Goal: Task Accomplishment & Management: Manage account settings

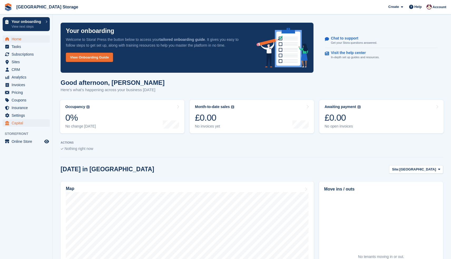
click at [19, 123] on span "Capital" at bounding box center [28, 122] width 32 height 7
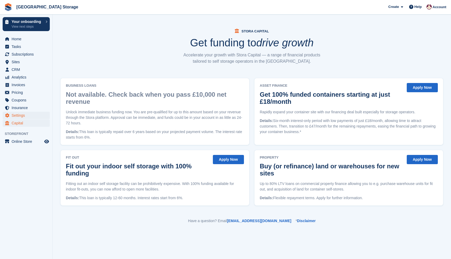
click at [23, 117] on span "Settings" at bounding box center [28, 115] width 32 height 7
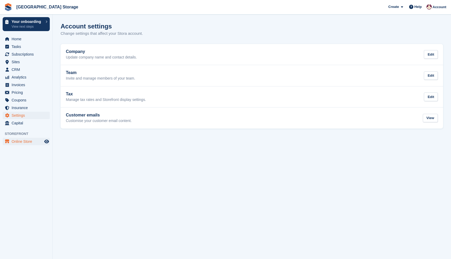
click at [22, 141] on span "Online Store" at bounding box center [28, 141] width 32 height 7
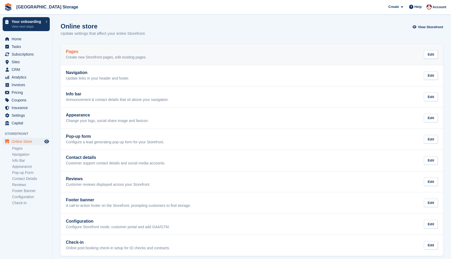
click at [110, 54] on div "Pages Create new Storefront pages, edit existing pages." at bounding box center [106, 54] width 81 height 11
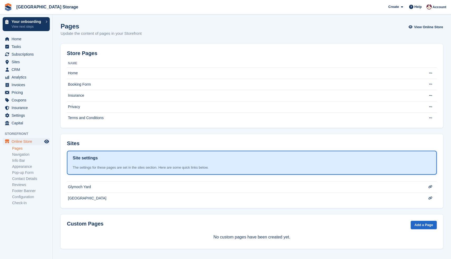
click at [90, 63] on th "Name" at bounding box center [243, 63] width 352 height 8
click at [425, 75] on td "Edit page View on Storefront Delete page This page cannot be deleted because it…" at bounding box center [428, 73] width 18 height 11
click at [429, 75] on button at bounding box center [431, 73] width 10 height 8
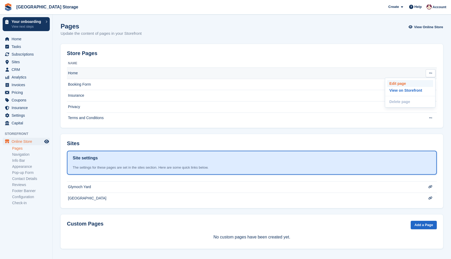
click at [412, 83] on p "Edit page" at bounding box center [411, 83] width 46 height 7
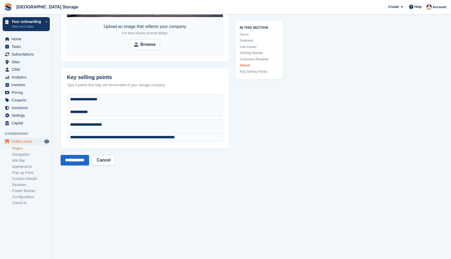
scroll to position [1921, 0]
click at [79, 157] on input "**********" at bounding box center [75, 160] width 28 height 11
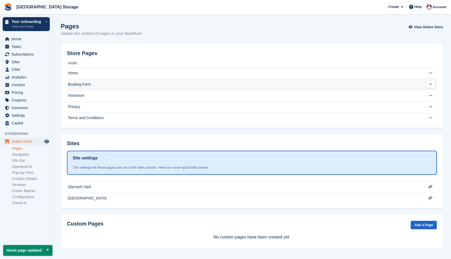
click at [432, 85] on icon at bounding box center [430, 84] width 3 height 3
click at [408, 96] on p "Edit page" at bounding box center [411, 94] width 46 height 7
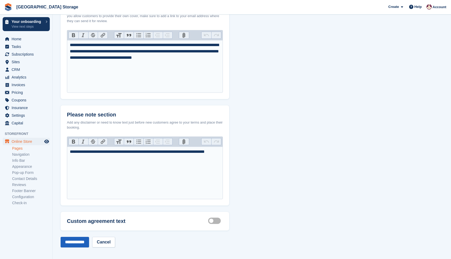
scroll to position [174, 0]
click at [78, 240] on input "**********" at bounding box center [75, 242] width 28 height 11
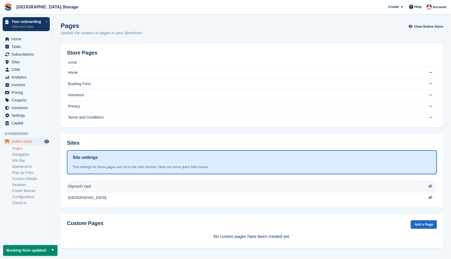
scroll to position [0, 0]
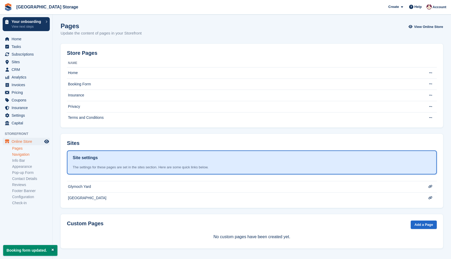
click at [23, 154] on link "Navigation" at bounding box center [31, 154] width 38 height 5
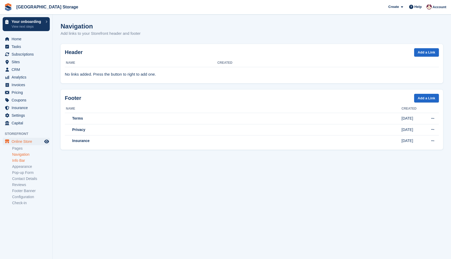
click at [20, 161] on link "Info Bar" at bounding box center [31, 160] width 38 height 5
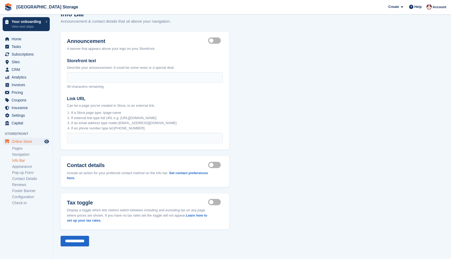
scroll to position [12, 0]
click at [25, 166] on link "Appearance" at bounding box center [31, 166] width 38 height 5
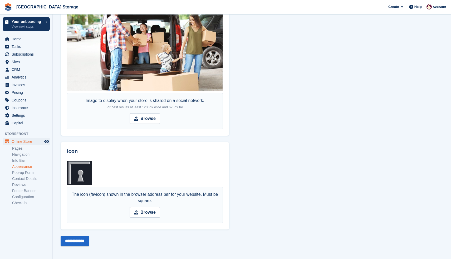
scroll to position [317, 0]
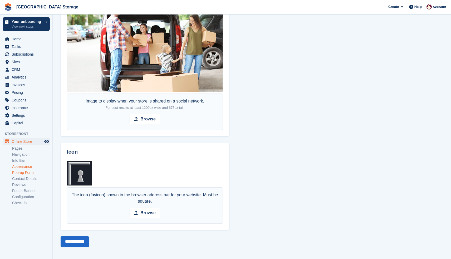
click at [19, 173] on link "Pop-up Form" at bounding box center [31, 172] width 38 height 5
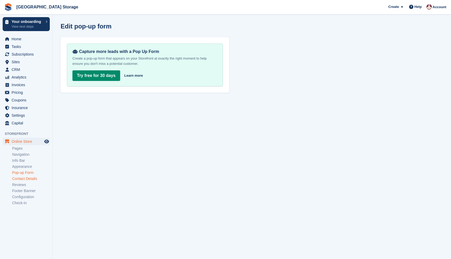
click at [22, 178] on link "Contact Details" at bounding box center [31, 178] width 38 height 5
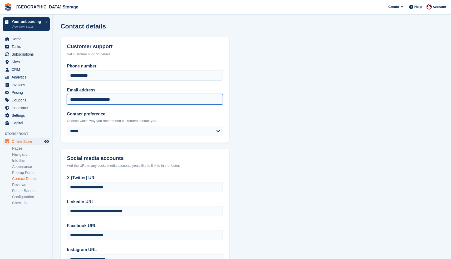
drag, startPoint x: 128, startPoint y: 99, endPoint x: 65, endPoint y: 97, distance: 63.1
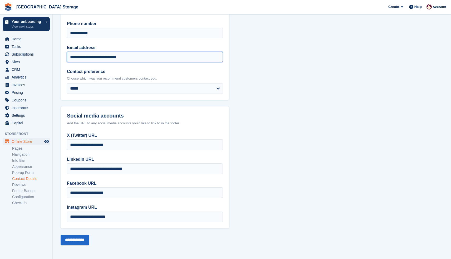
scroll to position [42, 0]
type input "**********"
click at [80, 240] on input "**********" at bounding box center [75, 240] width 28 height 11
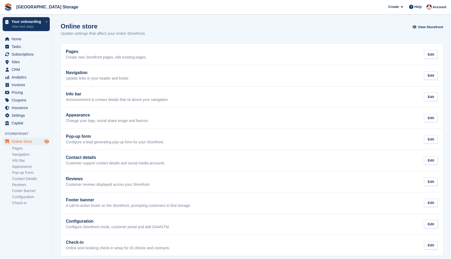
click at [49, 140] on icon "Preview store" at bounding box center [46, 141] width 5 height 4
